Goal: Task Accomplishment & Management: Use online tool/utility

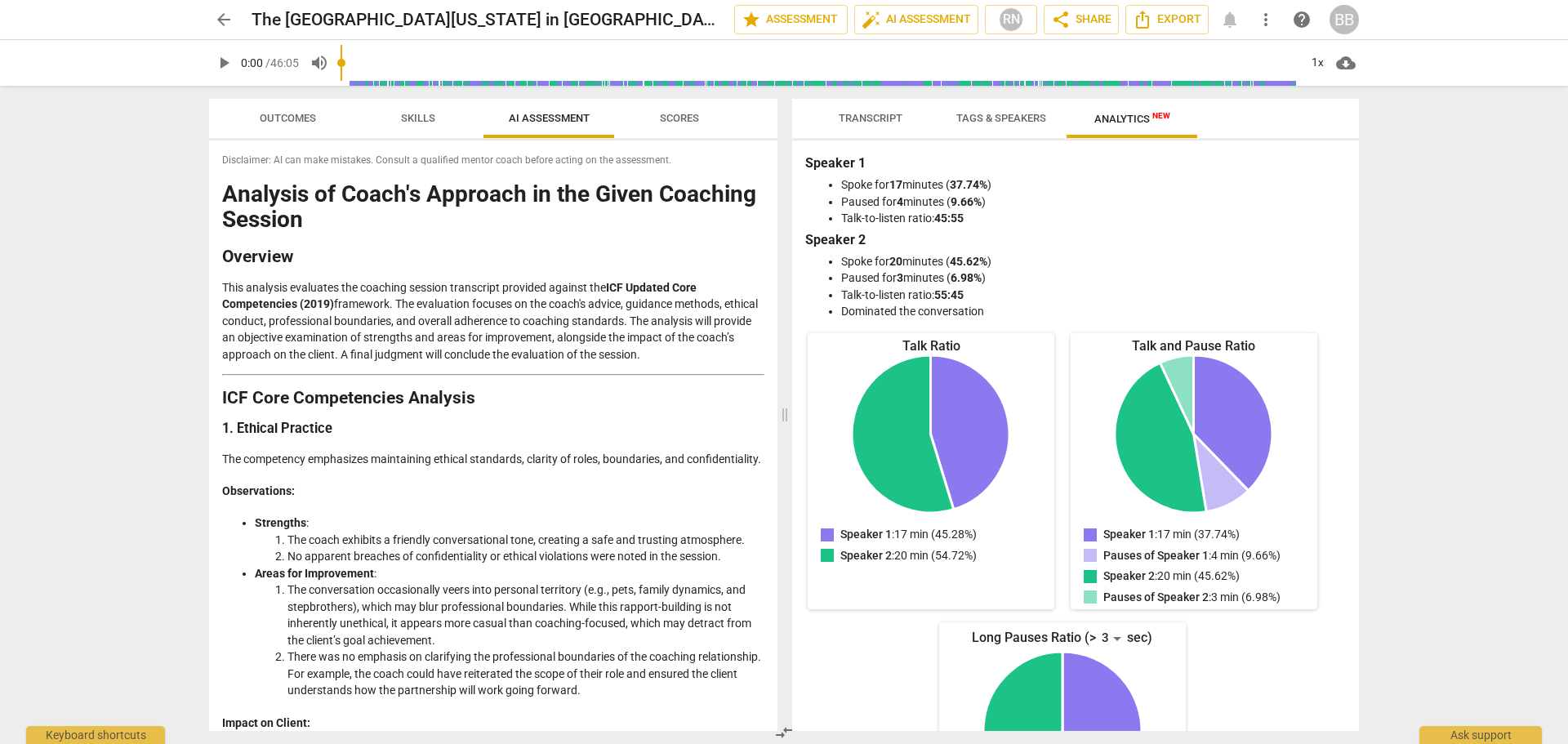
scroll to position [2791, 0]
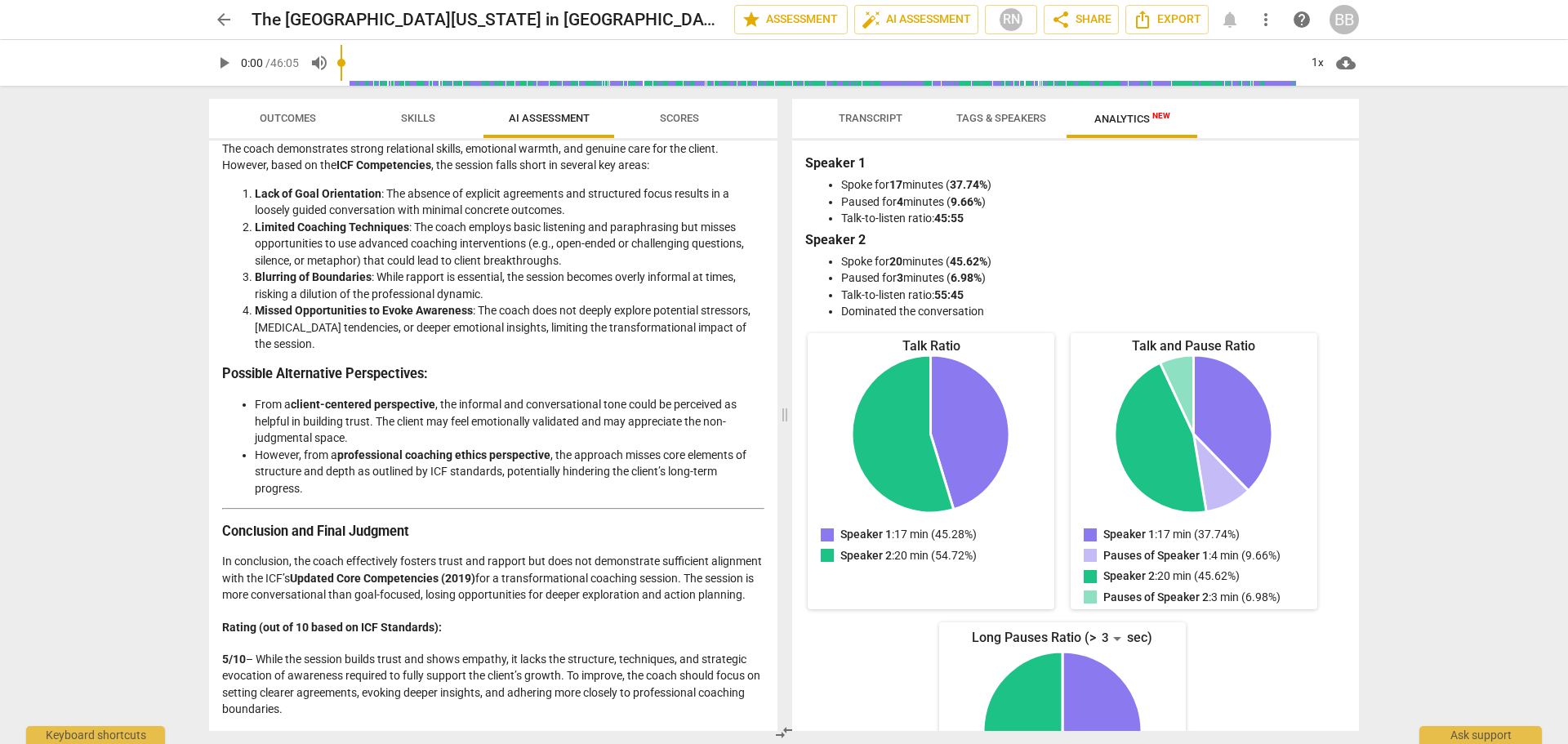
click at [247, 13] on div "arrow_back The [GEOGRAPHIC_DATA][US_STATE] in [GEOGRAPHIC_DATA] edit star Asses…" at bounding box center [784, 19] width 1150 height 30
click at [228, 16] on span "arrow_back" at bounding box center [224, 19] width 19 height 19
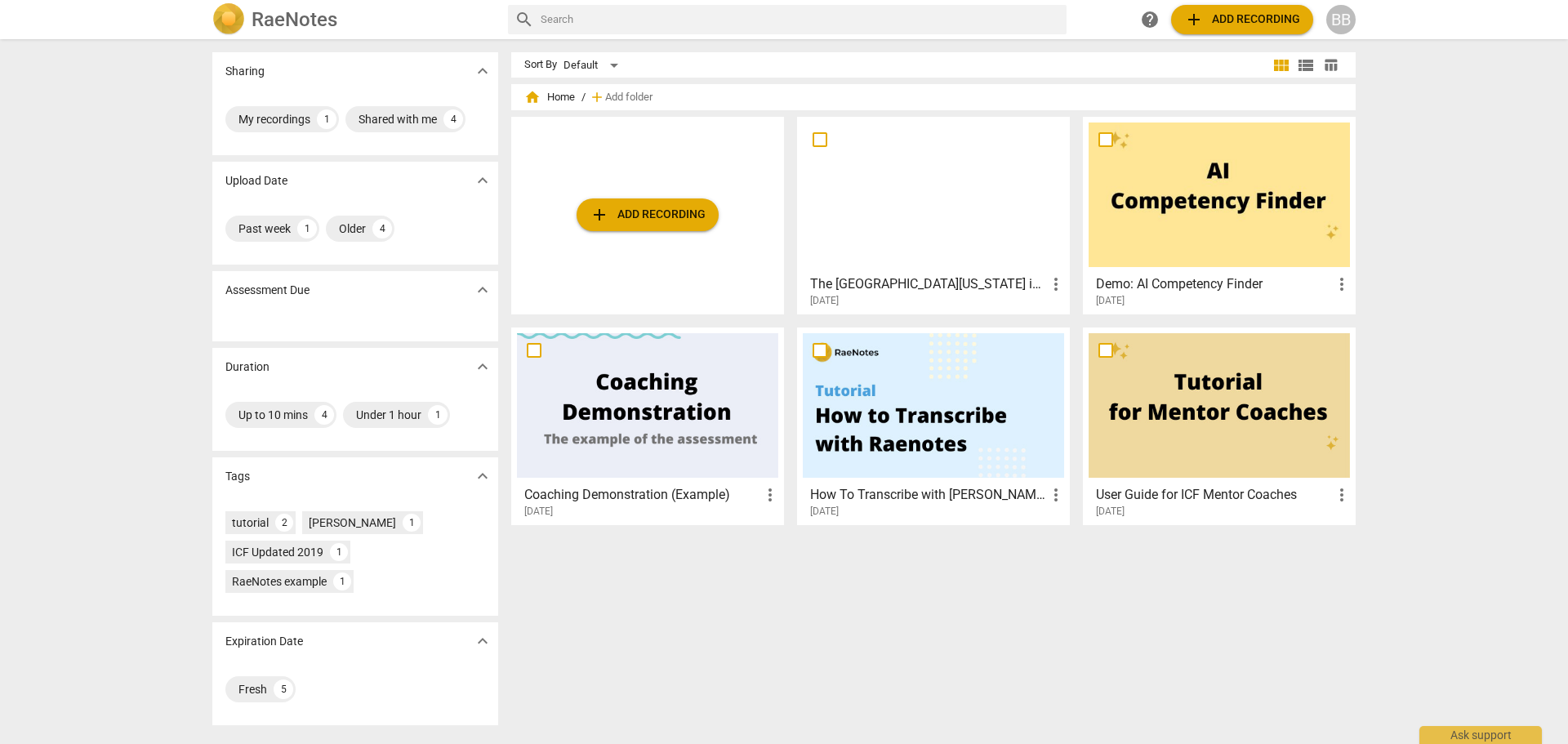
click at [649, 209] on span "add Add recording" at bounding box center [647, 214] width 116 height 19
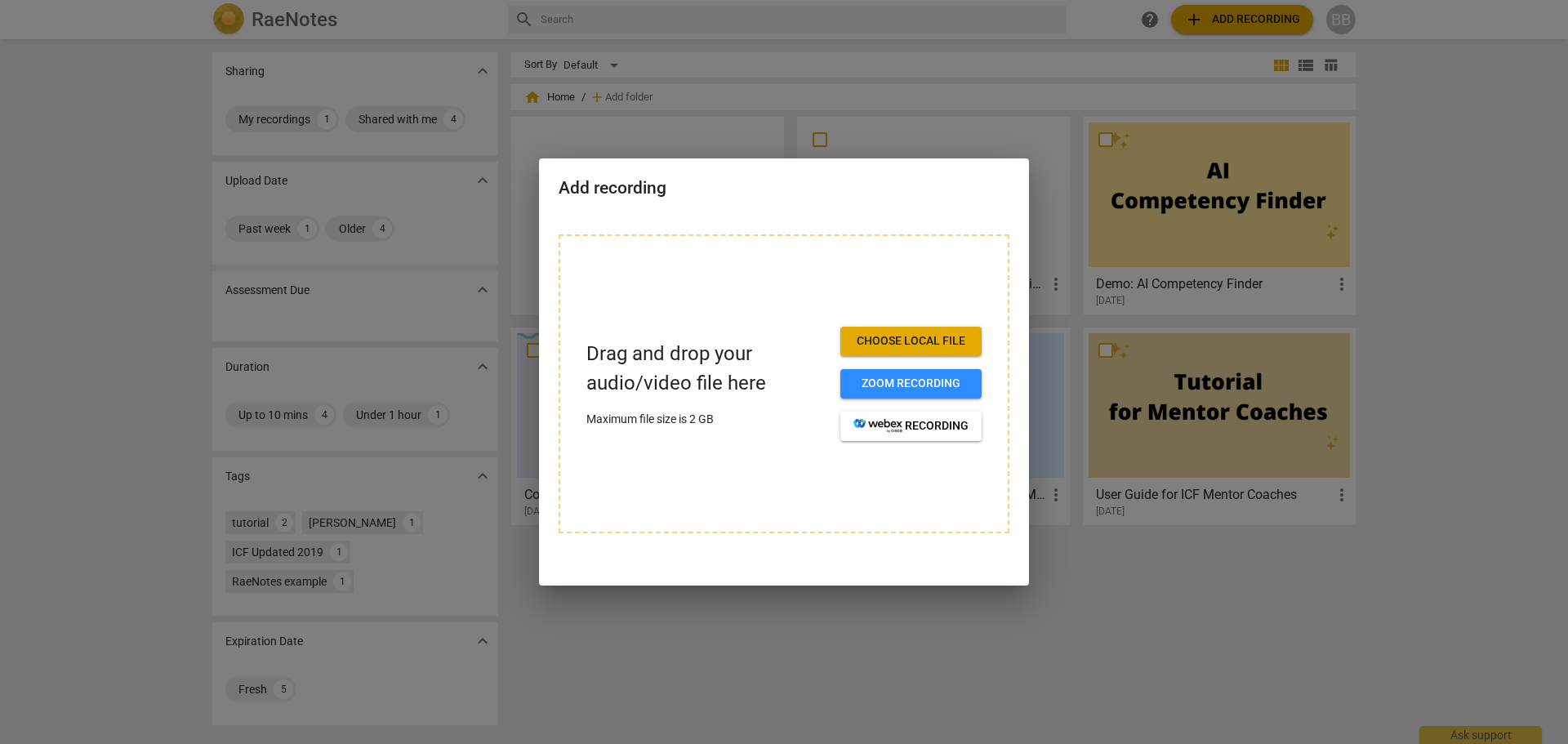
click at [911, 345] on span "Choose local file" at bounding box center [911, 341] width 115 height 16
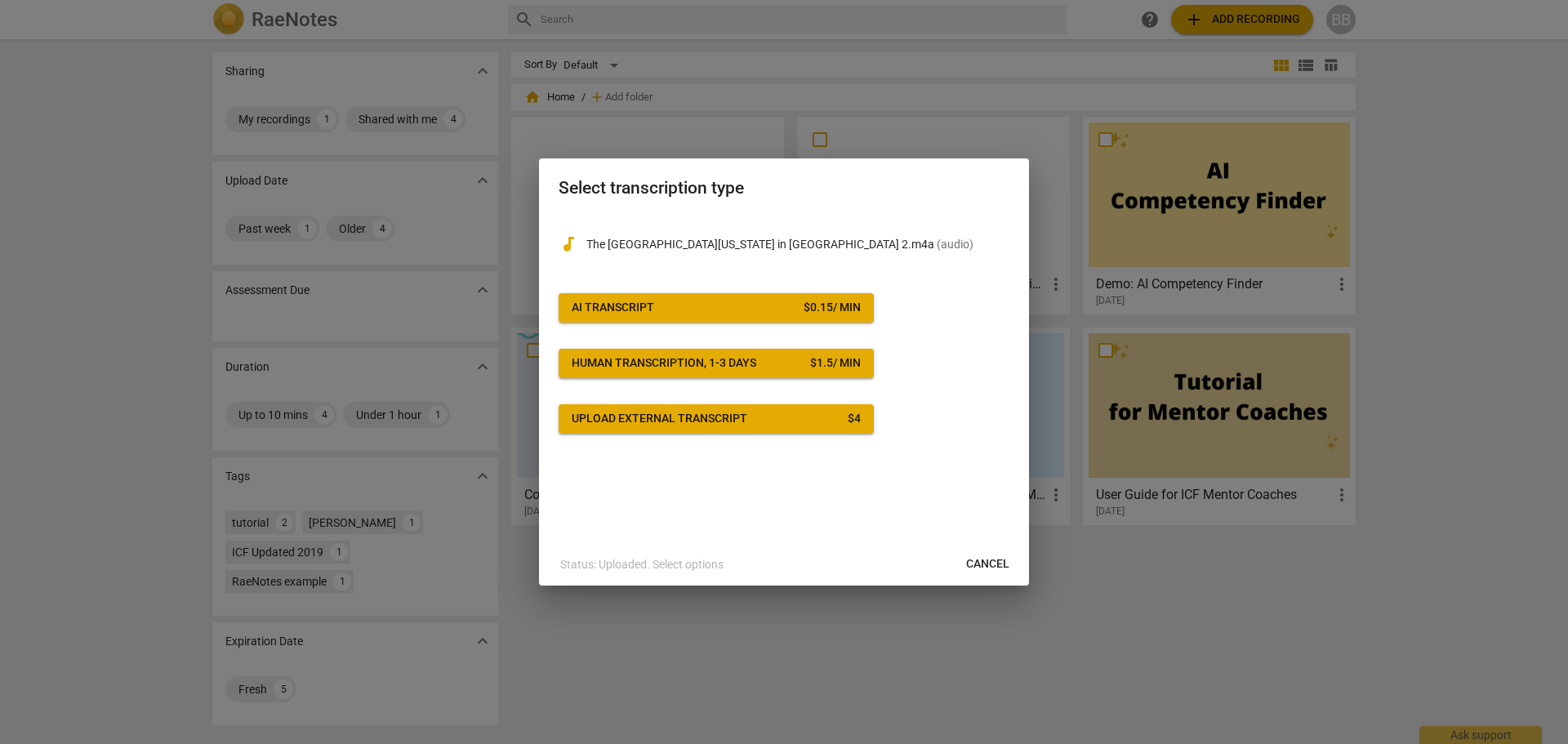
click at [984, 557] on span "Cancel" at bounding box center [988, 564] width 43 height 16
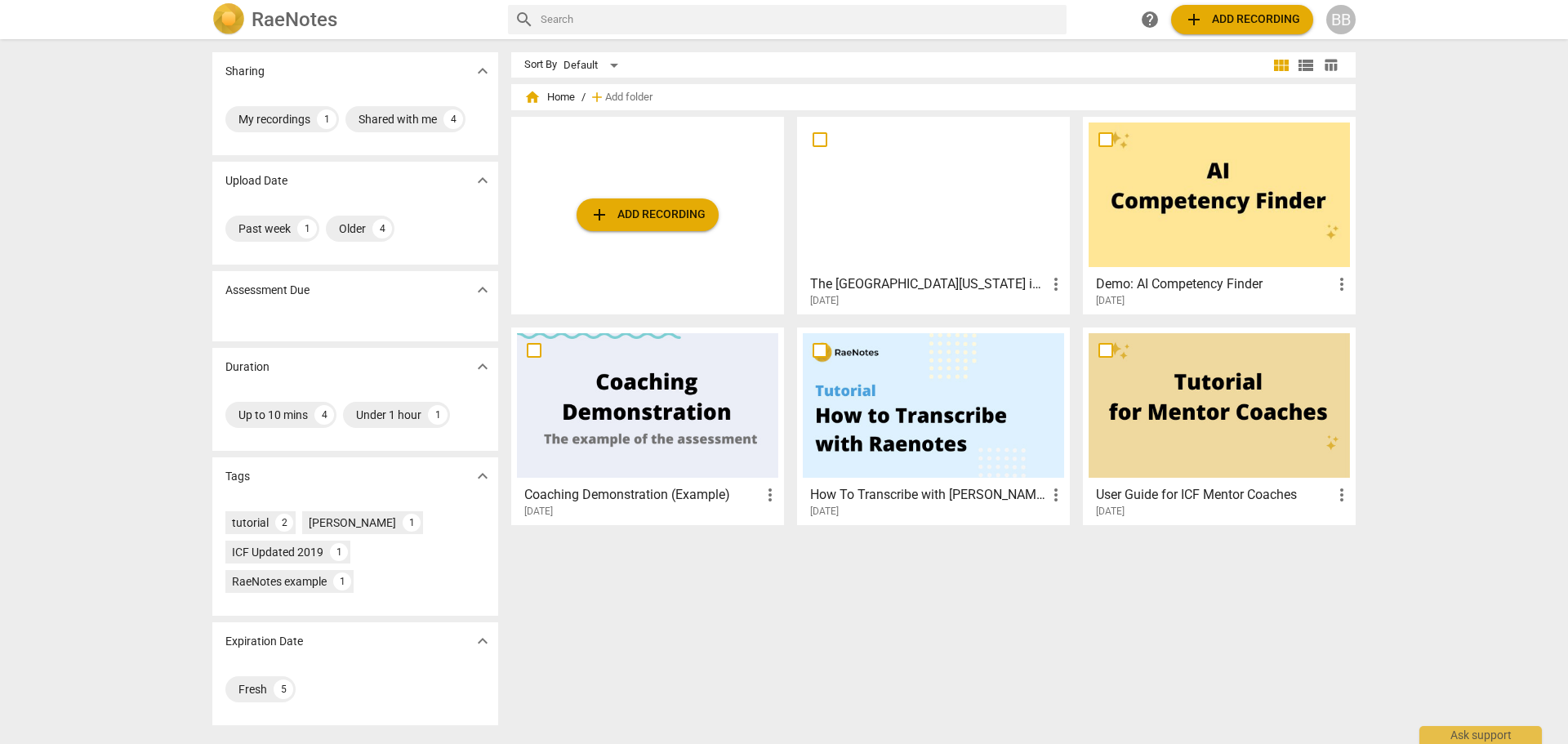
click at [1346, 20] on div "BB" at bounding box center [1341, 19] width 30 height 30
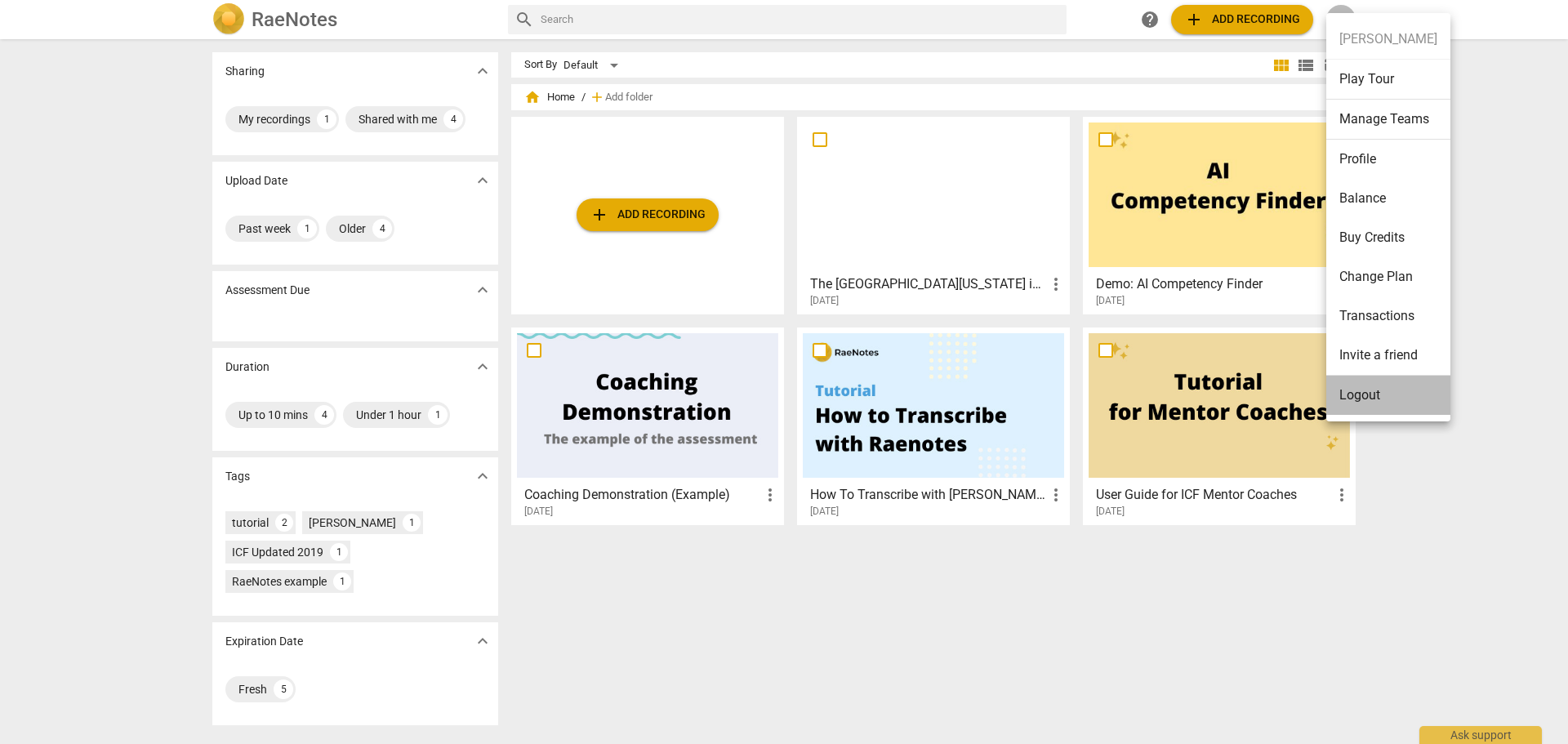
click at [1360, 401] on li "Logout" at bounding box center [1388, 396] width 125 height 39
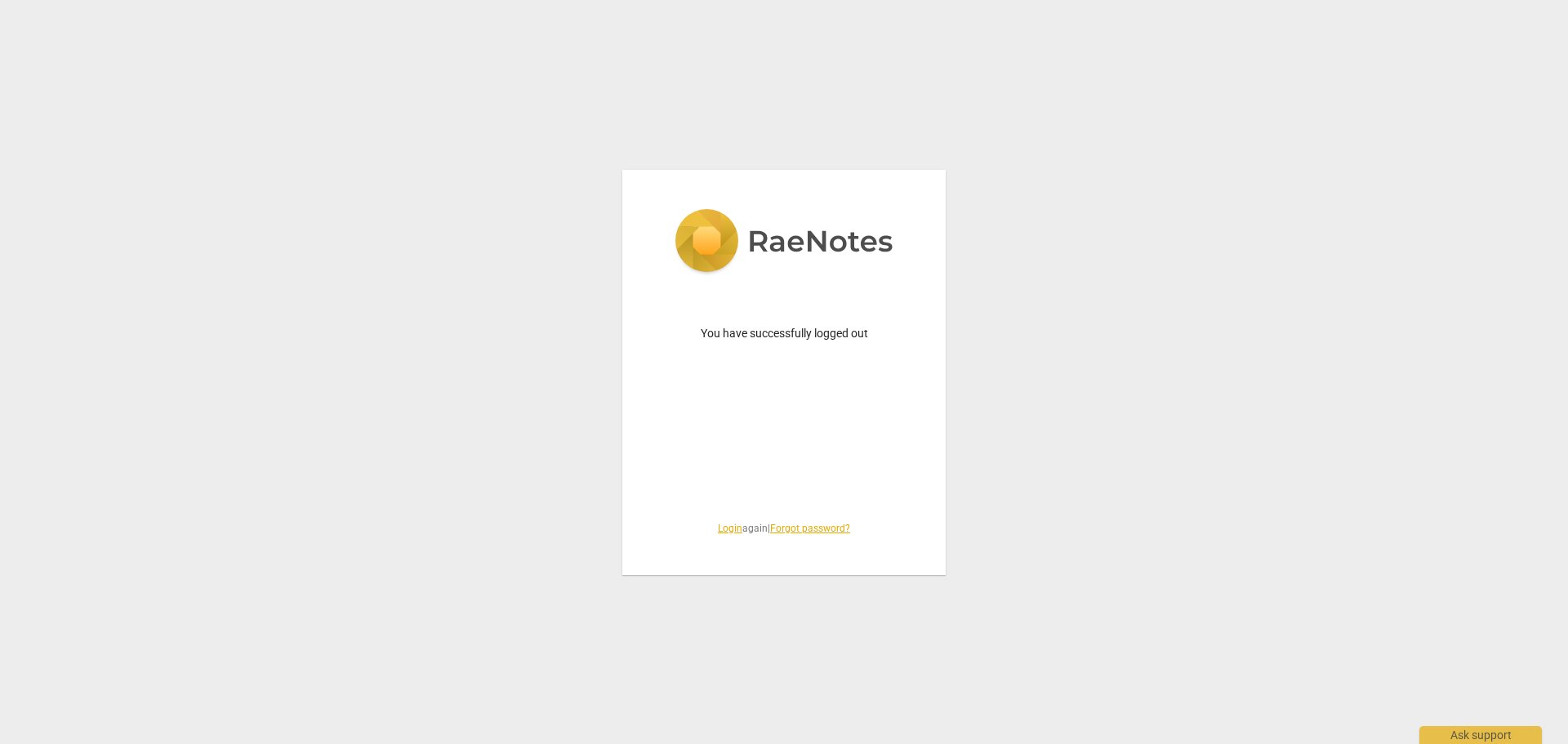
click at [722, 532] on link "Login" at bounding box center [729, 528] width 25 height 11
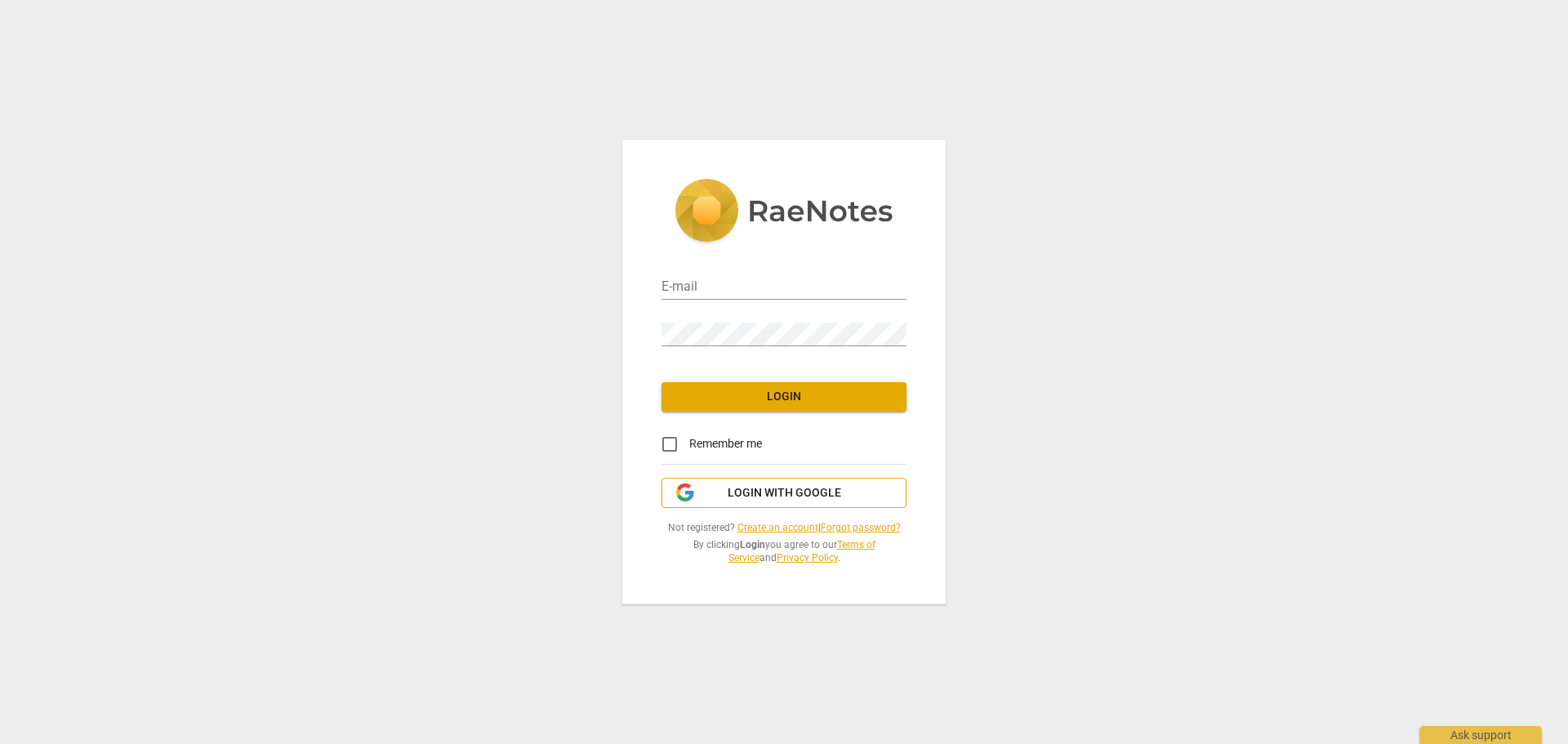
click at [810, 487] on span "Login with Google" at bounding box center [784, 493] width 114 height 16
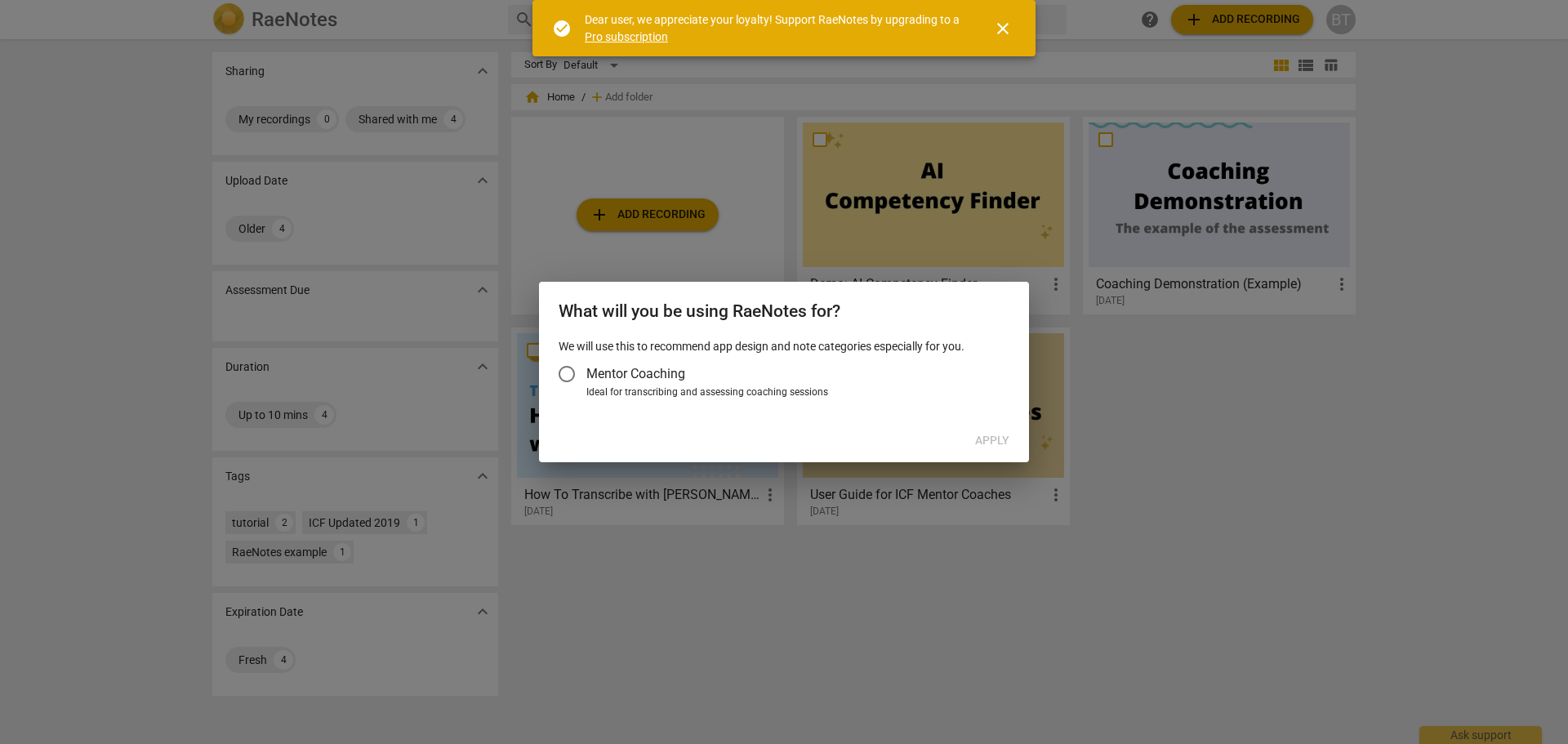
click at [687, 390] on div "Ideal for transcribing and assessing coaching sessions" at bounding box center [795, 392] width 418 height 14
click at [0, 0] on input "Ideal for transcribing and assessing coaching sessions" at bounding box center [0, 0] width 0 height 0
radio input "true"
